Goal: Task Accomplishment & Management: Manage account settings

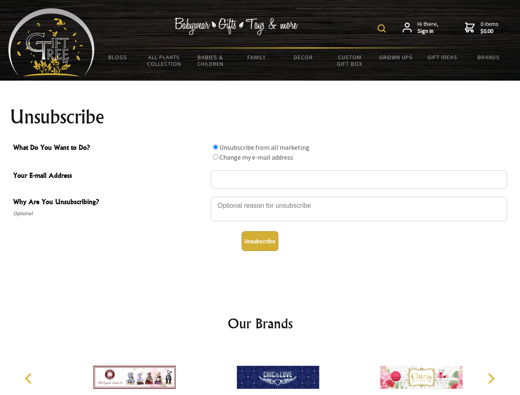
click at [383, 28] on img at bounding box center [382, 28] width 8 height 8
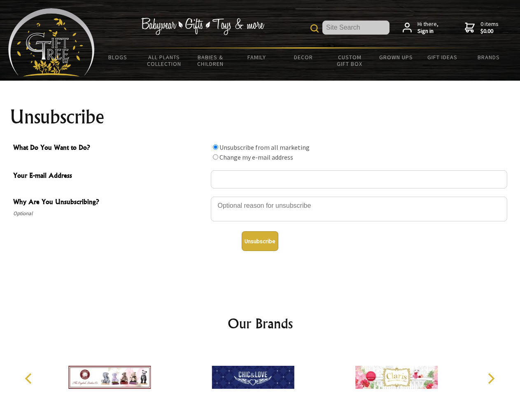
click at [260, 196] on div at bounding box center [359, 210] width 297 height 29
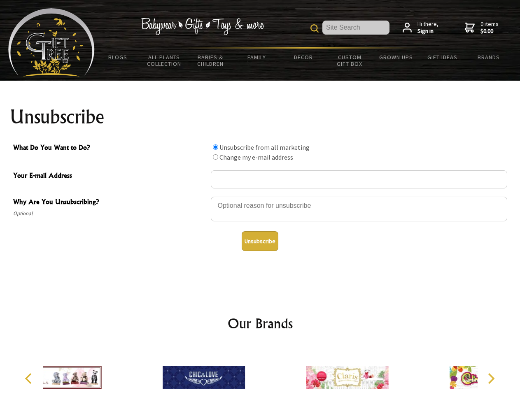
click at [215, 147] on input "What Do You Want to Do?" at bounding box center [215, 147] width 5 height 5
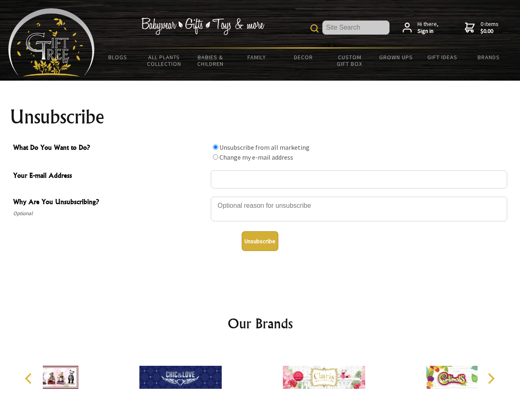
click at [215, 157] on input "What Do You Want to Do?" at bounding box center [215, 156] width 5 height 5
radio input "true"
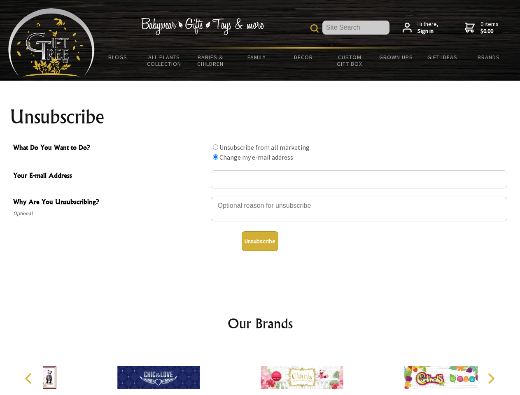
click at [260, 241] on button "Unsubscribe" at bounding box center [260, 241] width 37 height 20
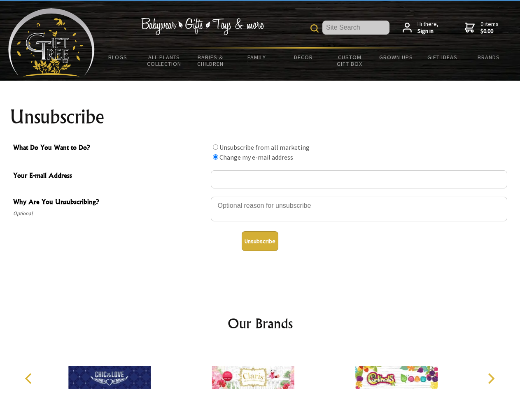
click at [30, 379] on icon "Previous" at bounding box center [29, 379] width 11 height 11
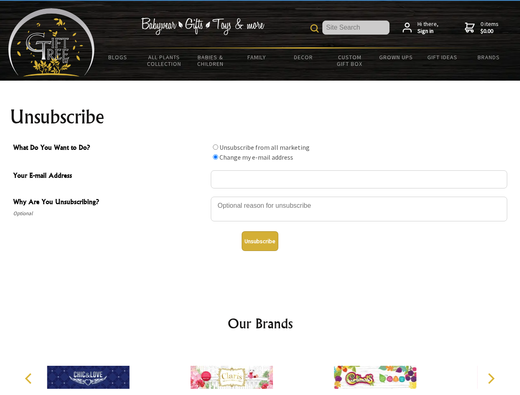
click at [491, 379] on icon "Next" at bounding box center [490, 379] width 11 height 11
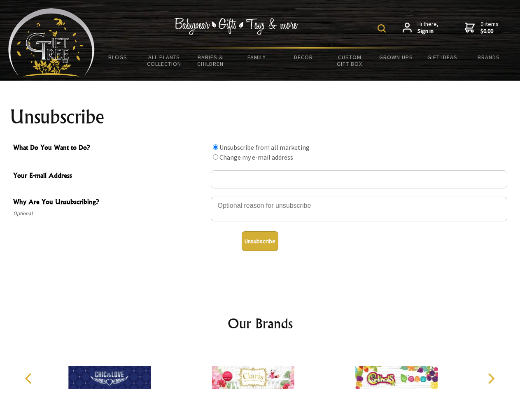
click at [383, 28] on img at bounding box center [382, 28] width 8 height 8
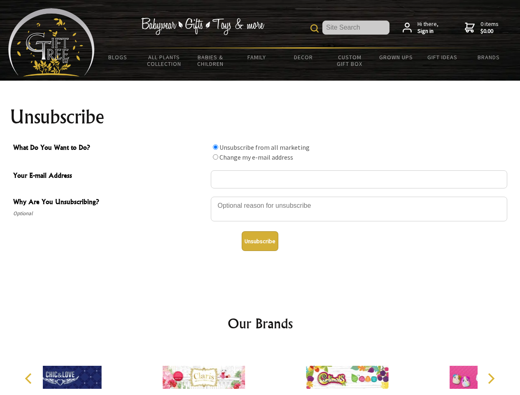
click at [260, 196] on div at bounding box center [359, 210] width 297 height 29
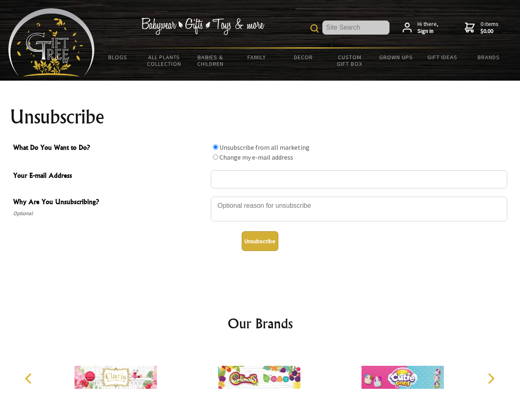
click at [215, 147] on input "What Do You Want to Do?" at bounding box center [215, 147] width 5 height 5
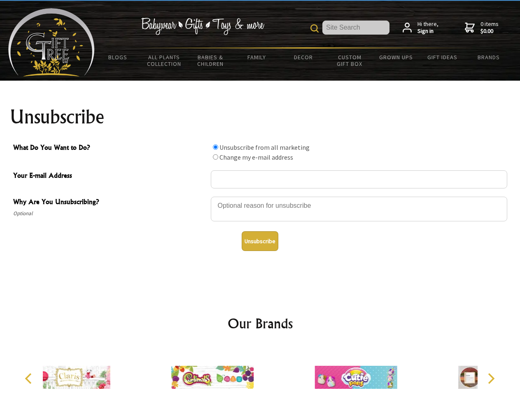
click at [215, 157] on input "What Do You Want to Do?" at bounding box center [215, 156] width 5 height 5
radio input "true"
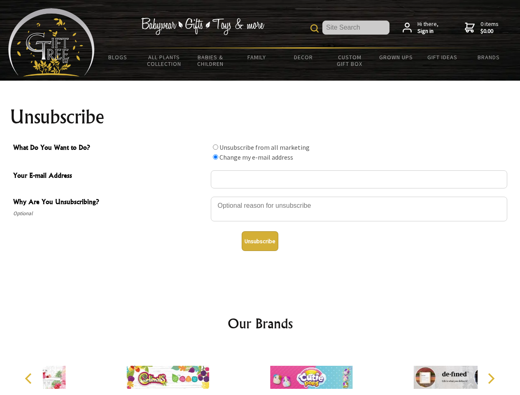
click at [260, 241] on button "Unsubscribe" at bounding box center [260, 241] width 37 height 20
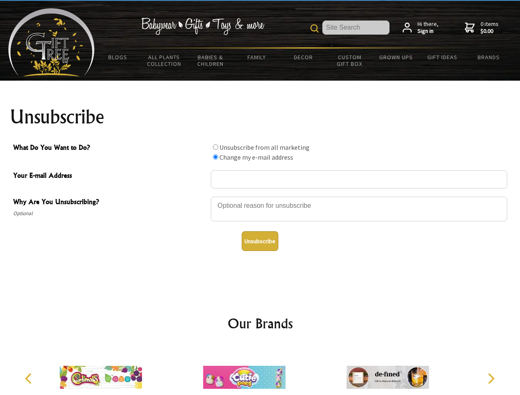
click at [30, 379] on icon "Previous" at bounding box center [29, 379] width 11 height 11
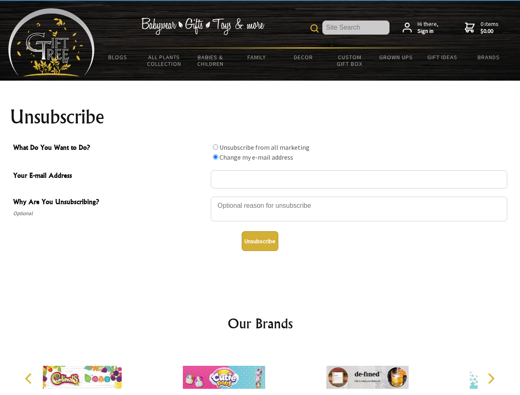
click at [491, 379] on icon "Next" at bounding box center [490, 379] width 11 height 11
